Goal: Information Seeking & Learning: Learn about a topic

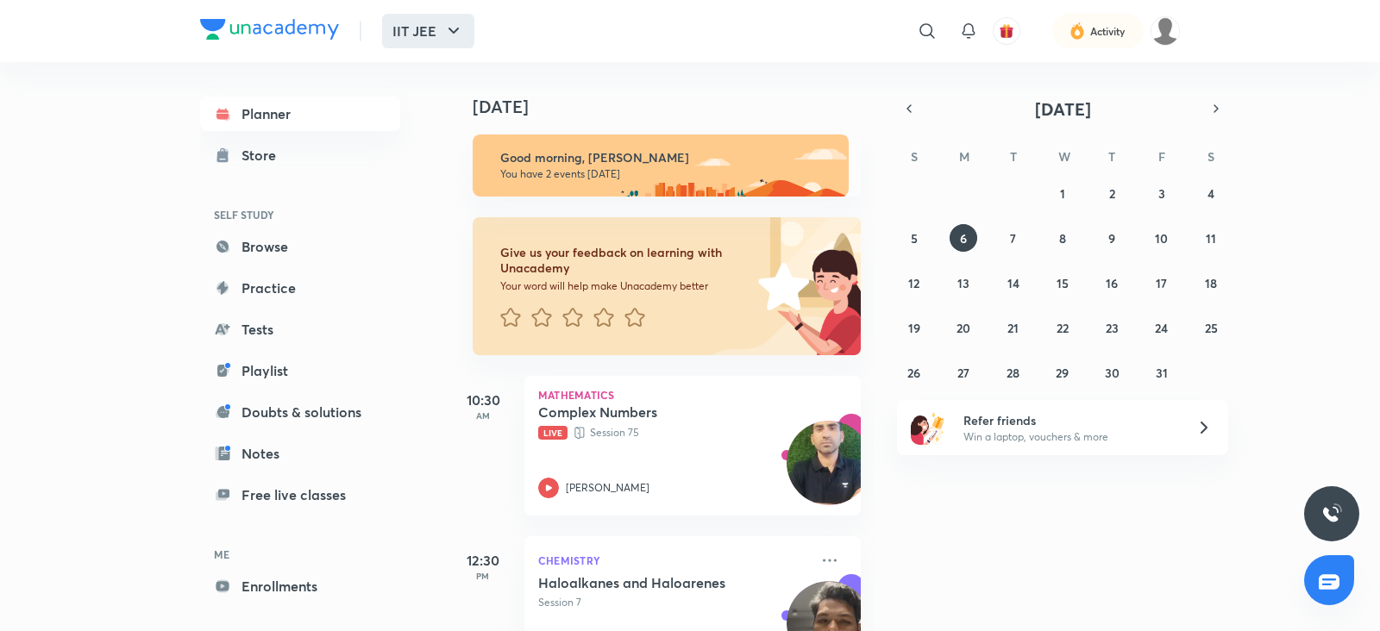
click at [468, 32] on button "IIT JEE" at bounding box center [428, 31] width 92 height 35
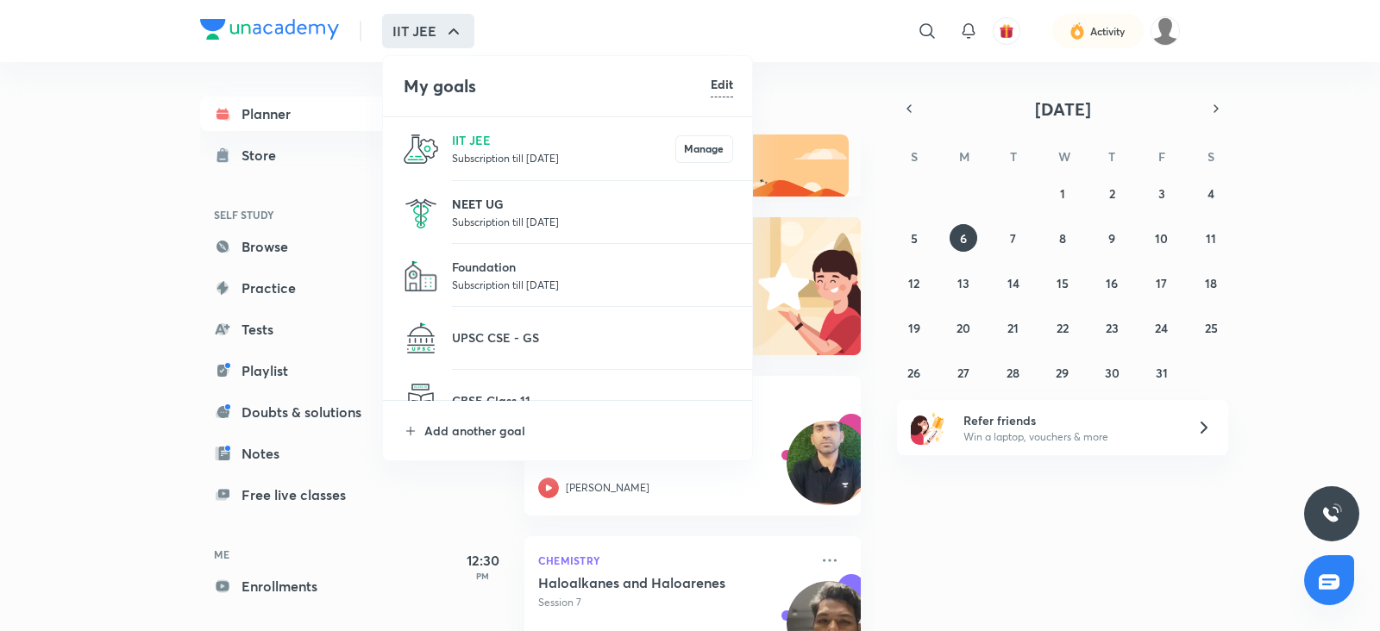
click at [513, 200] on p "NEET UG" at bounding box center [592, 204] width 281 height 18
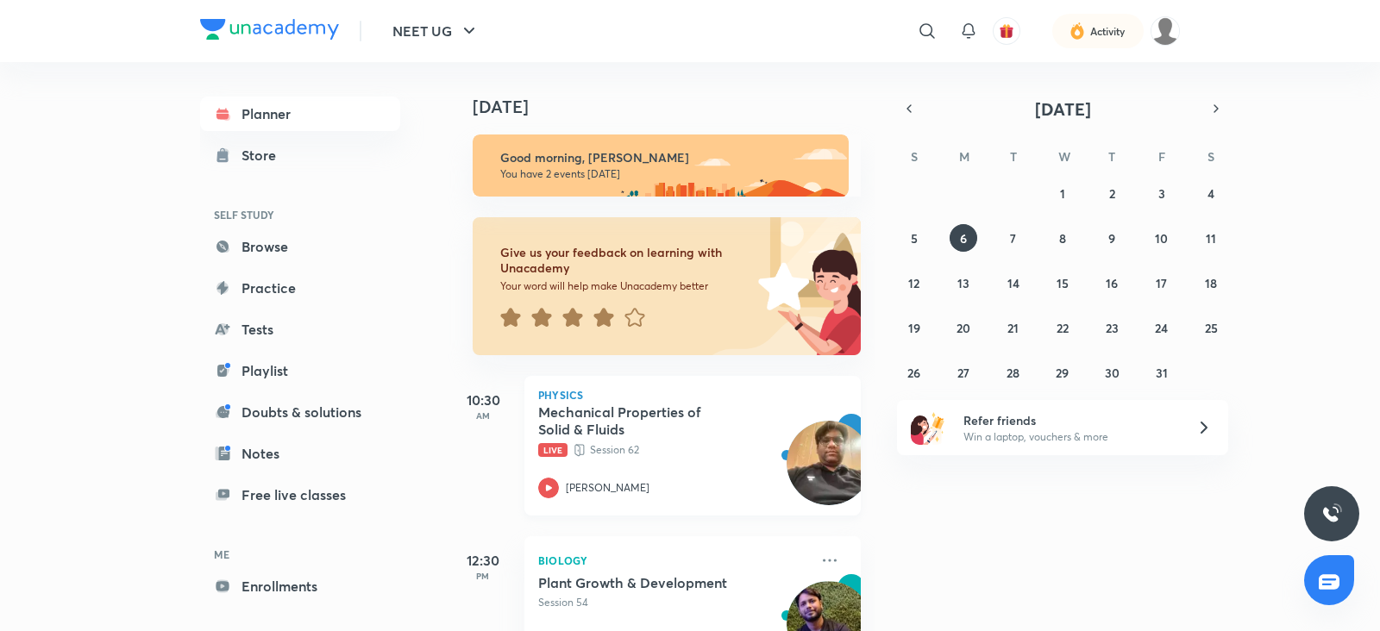
scroll to position [62, 0]
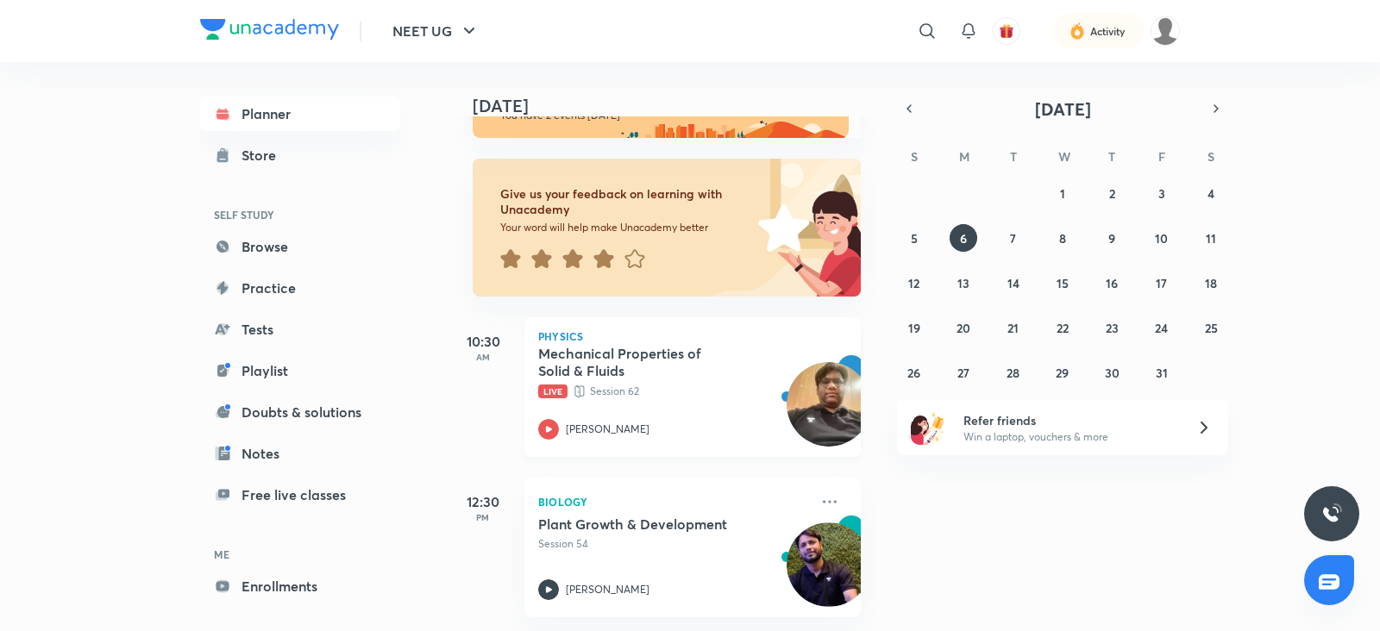
click at [551, 430] on icon at bounding box center [548, 429] width 21 height 21
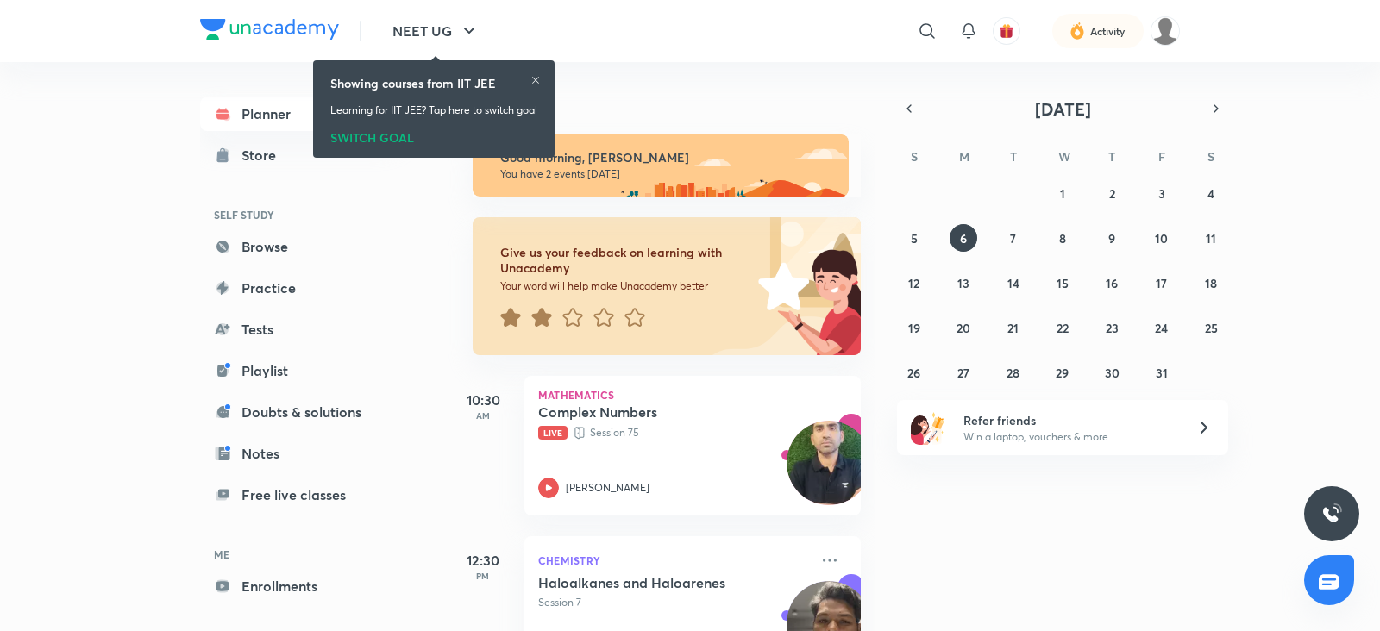
scroll to position [62, 0]
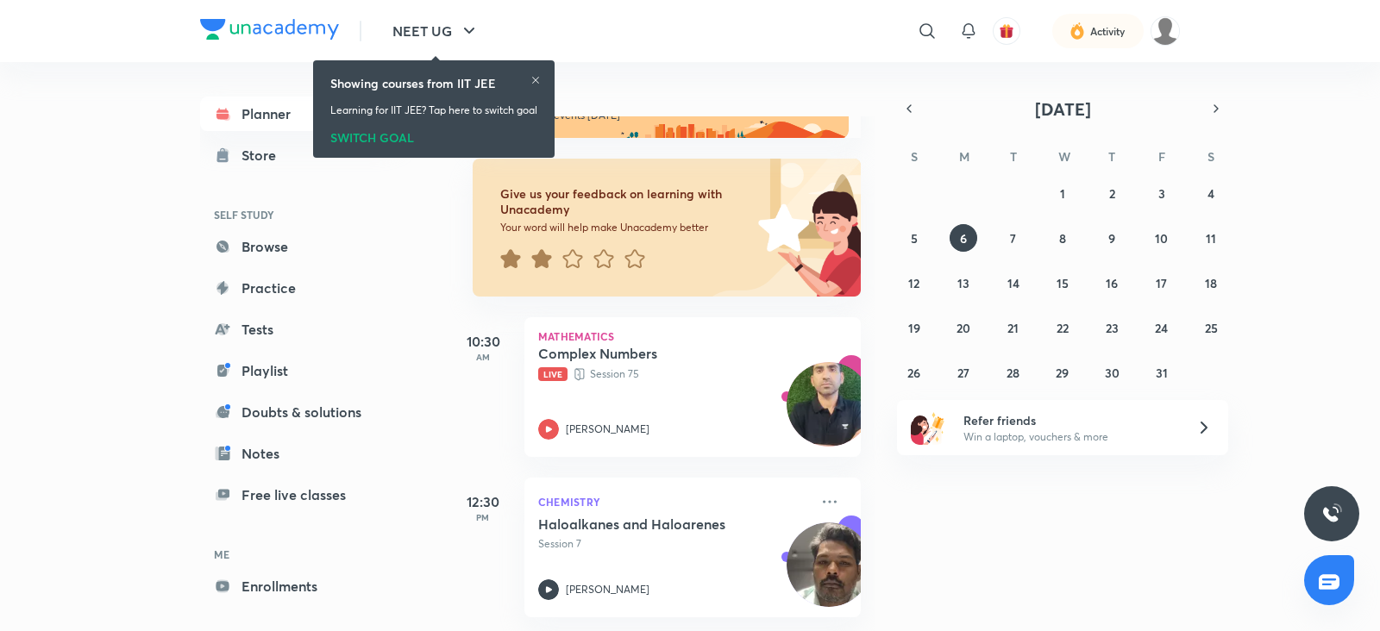
click at [355, 144] on div "SWITCH GOAL" at bounding box center [433, 134] width 207 height 19
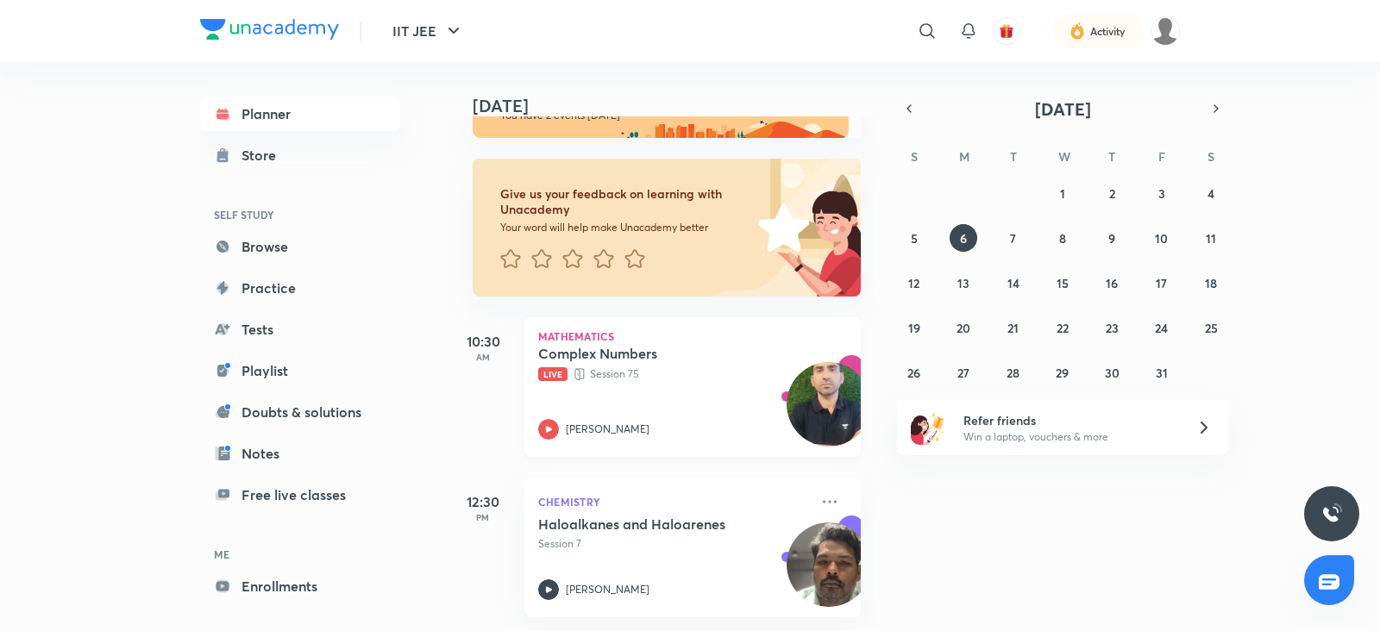
click at [544, 435] on icon at bounding box center [548, 429] width 21 height 21
